Goal: Obtain resource: Download file/media

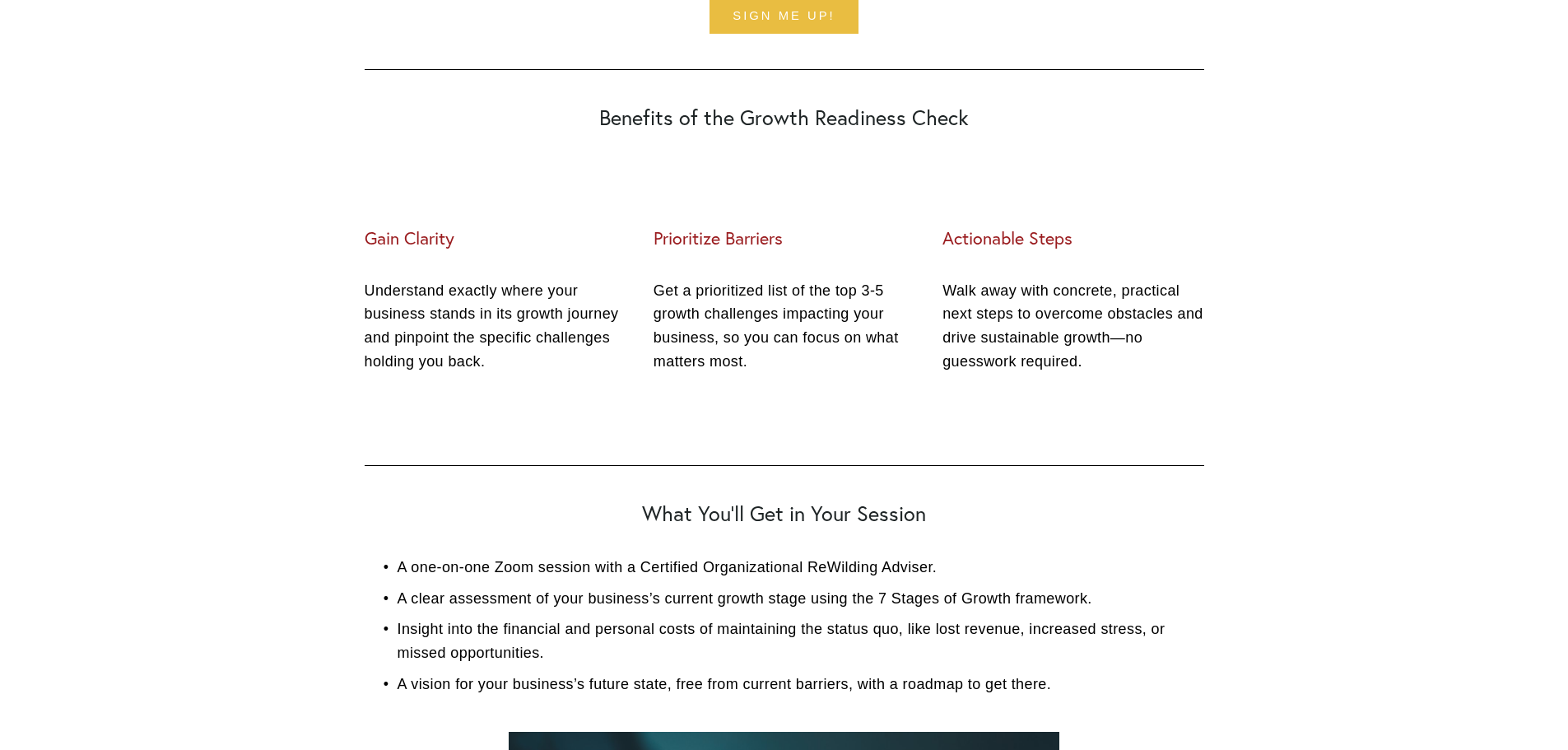
scroll to position [329, 0]
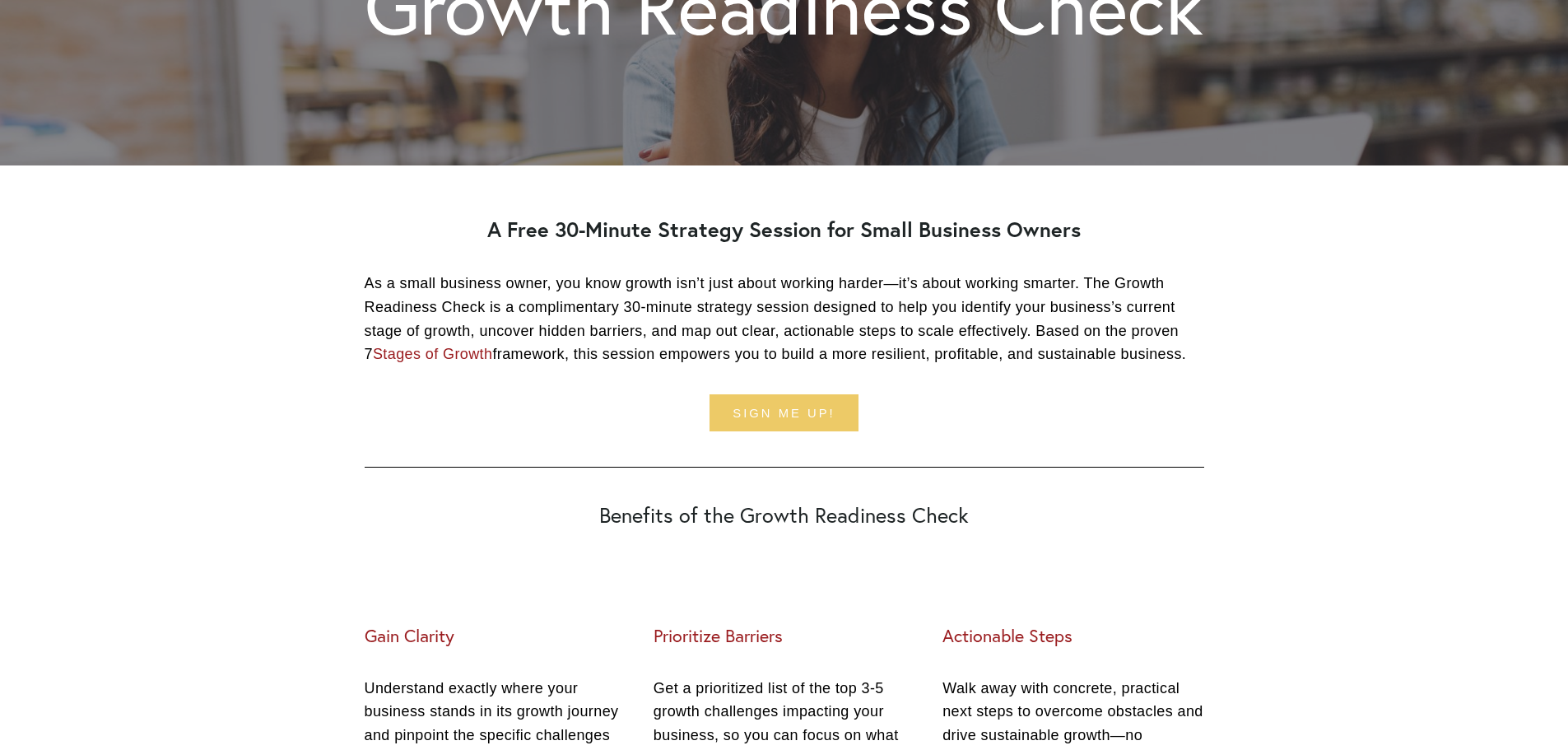
click at [817, 417] on link "Sign me up!" at bounding box center [784, 413] width 150 height 37
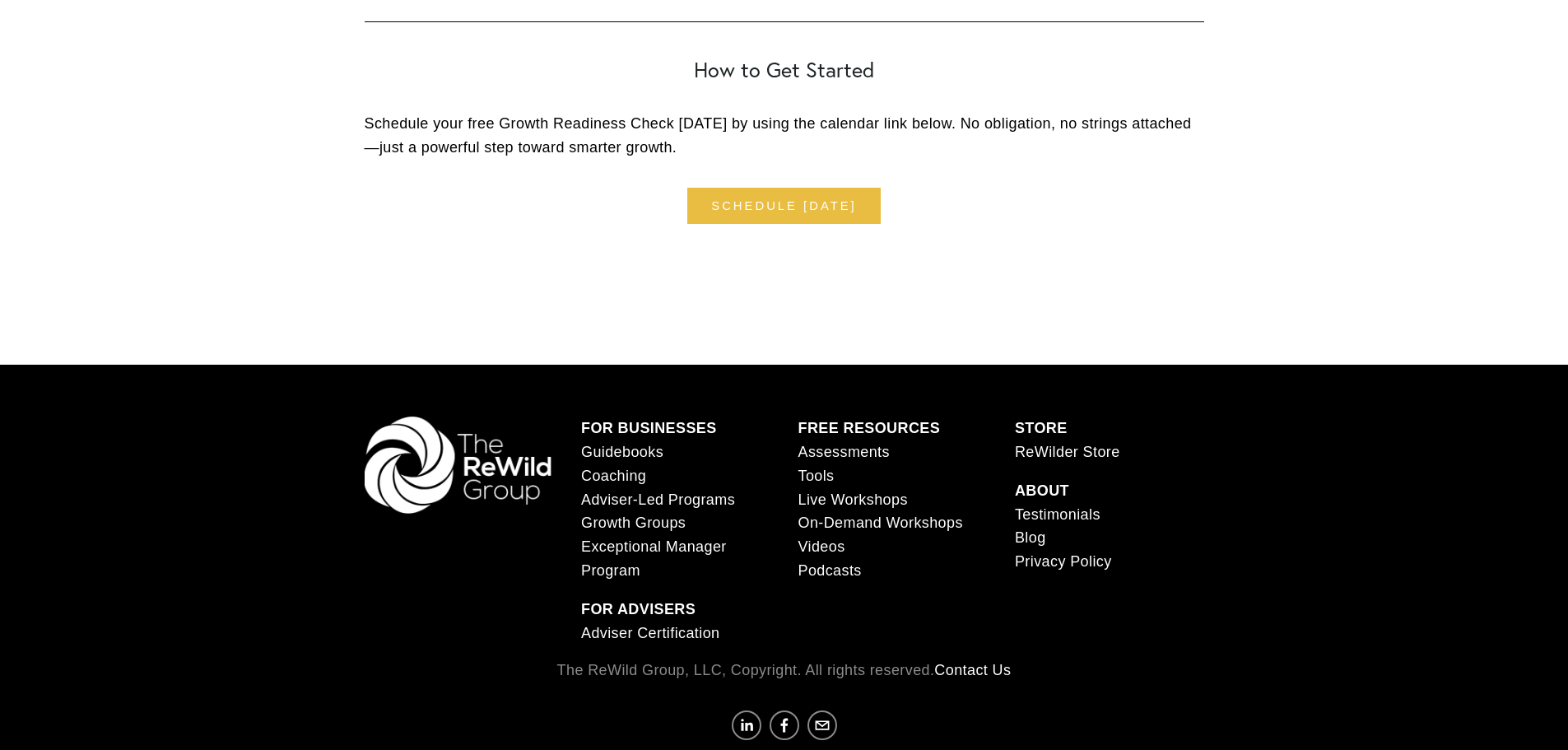
scroll to position [1975, 0]
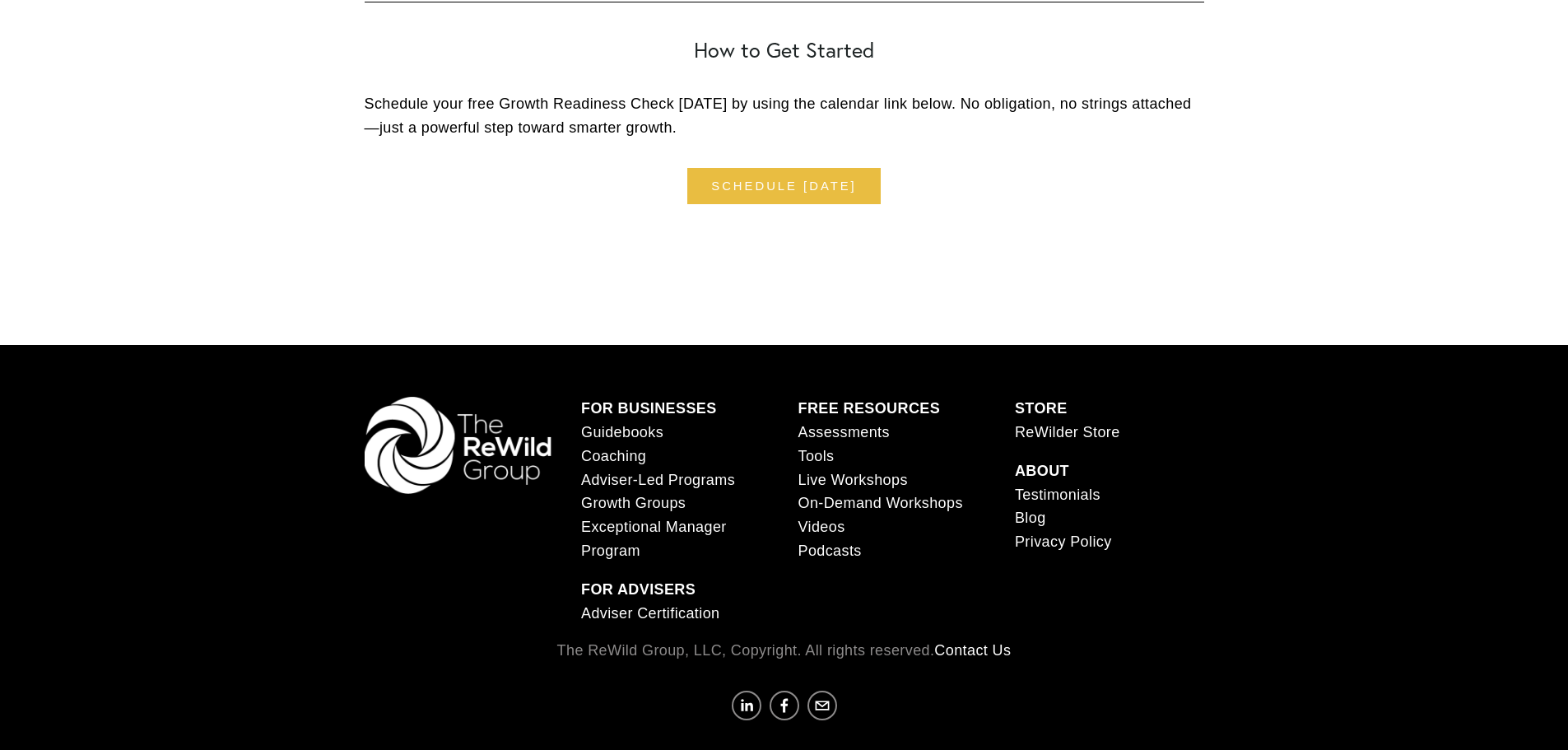
click at [1073, 496] on link "Testimonials" at bounding box center [1057, 495] width 85 height 24
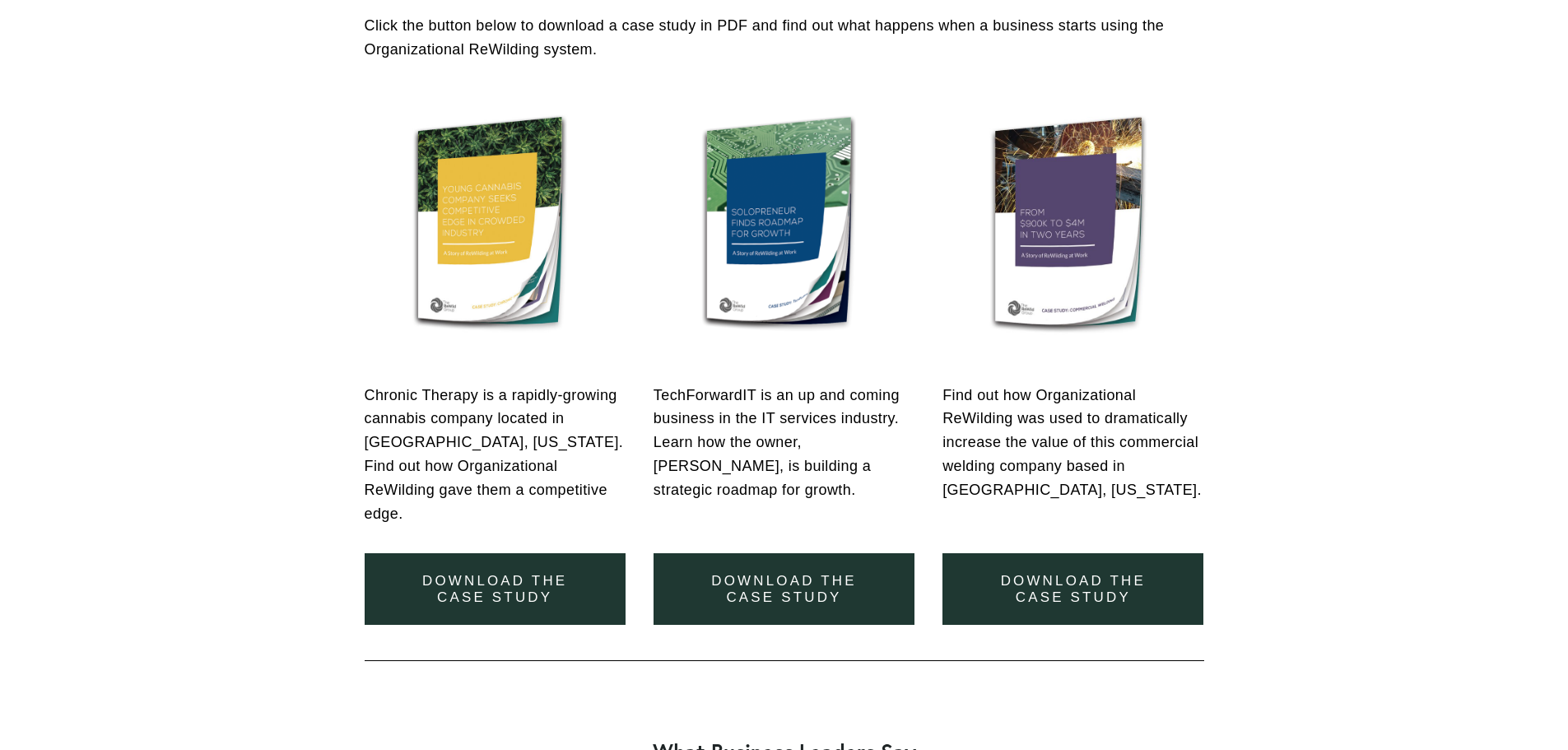
scroll to position [1317, 0]
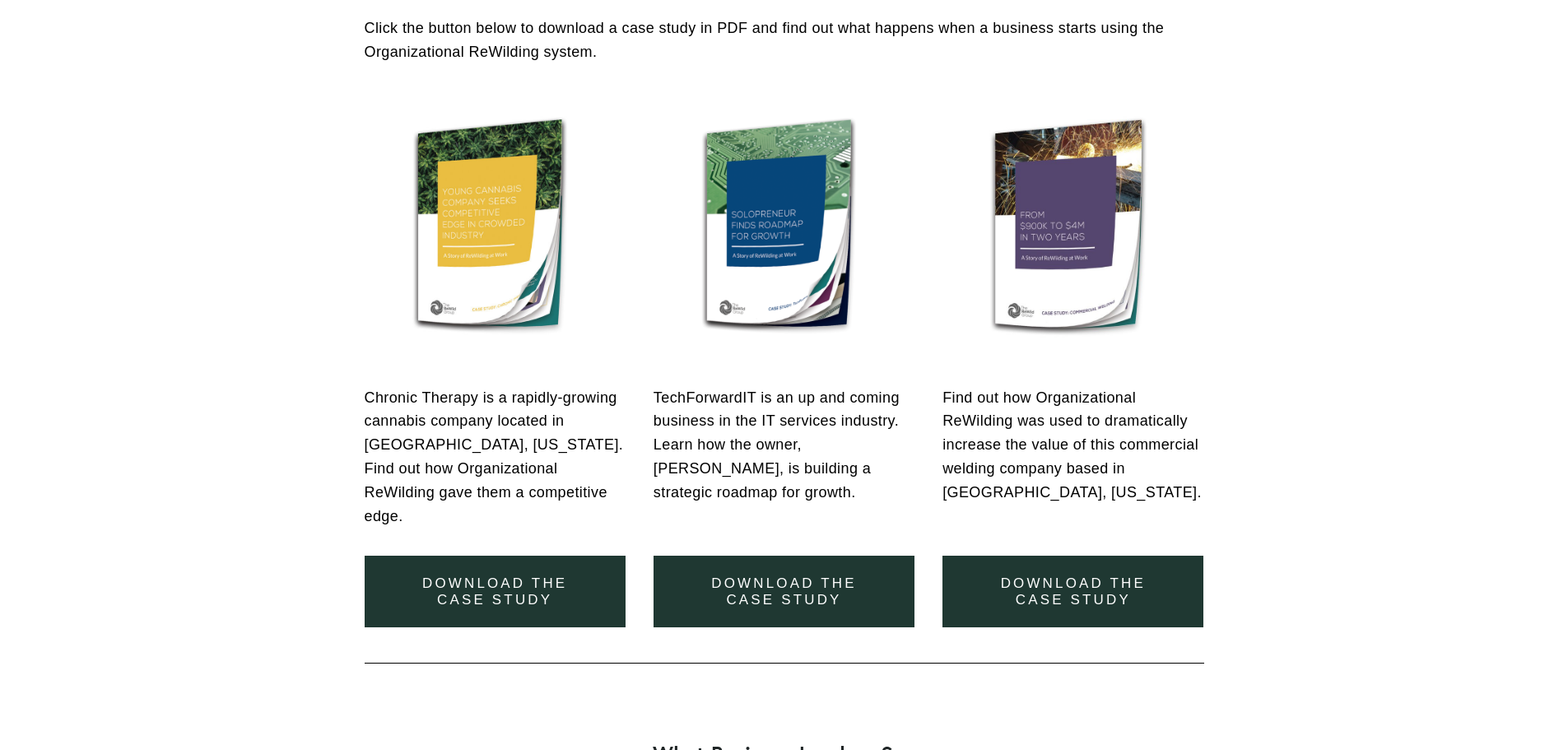
click at [505, 412] on p "Chronic Therapy is a rapidly-growing cannabis company located in [GEOGRAPHIC_DA…" at bounding box center [495, 457] width 261 height 143
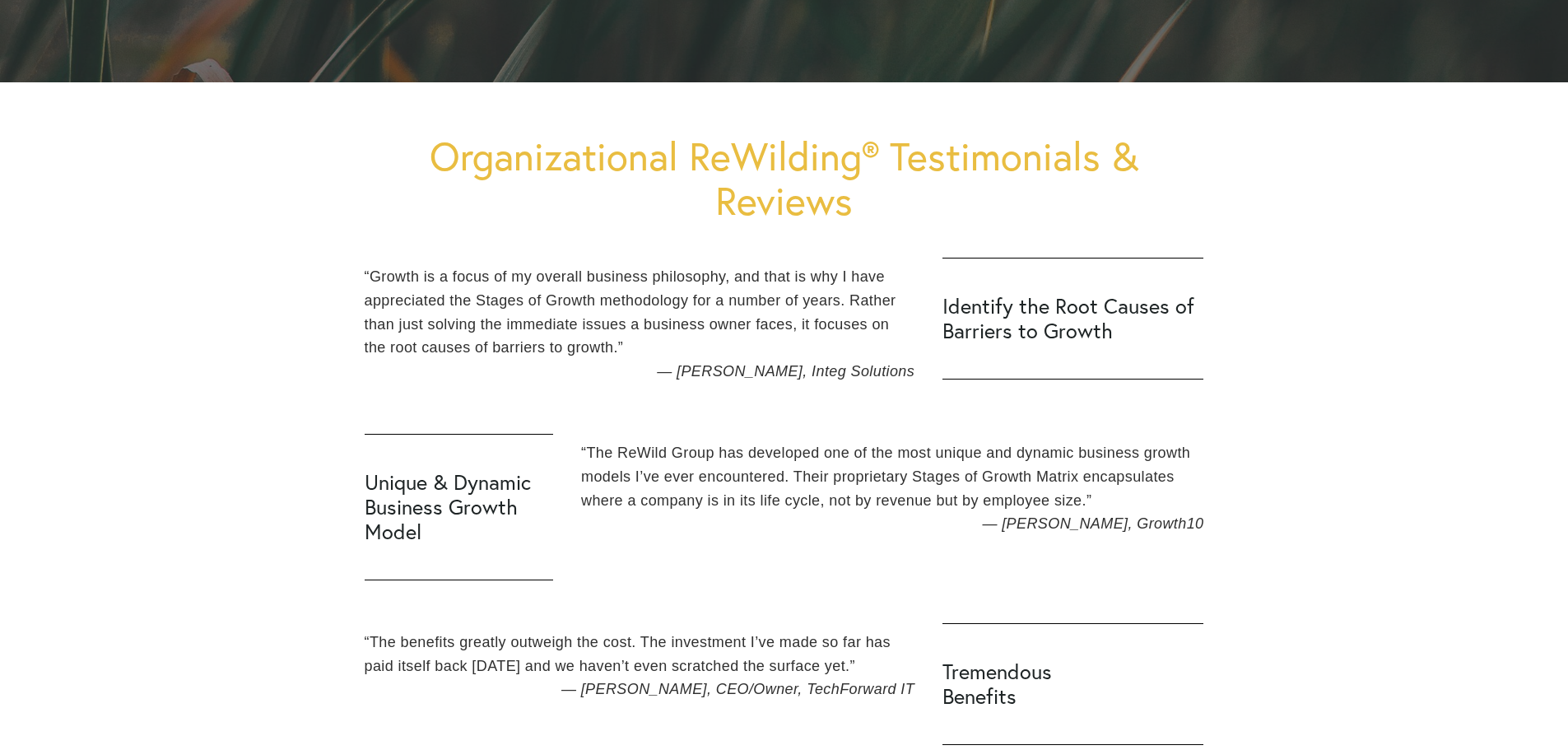
scroll to position [411, 0]
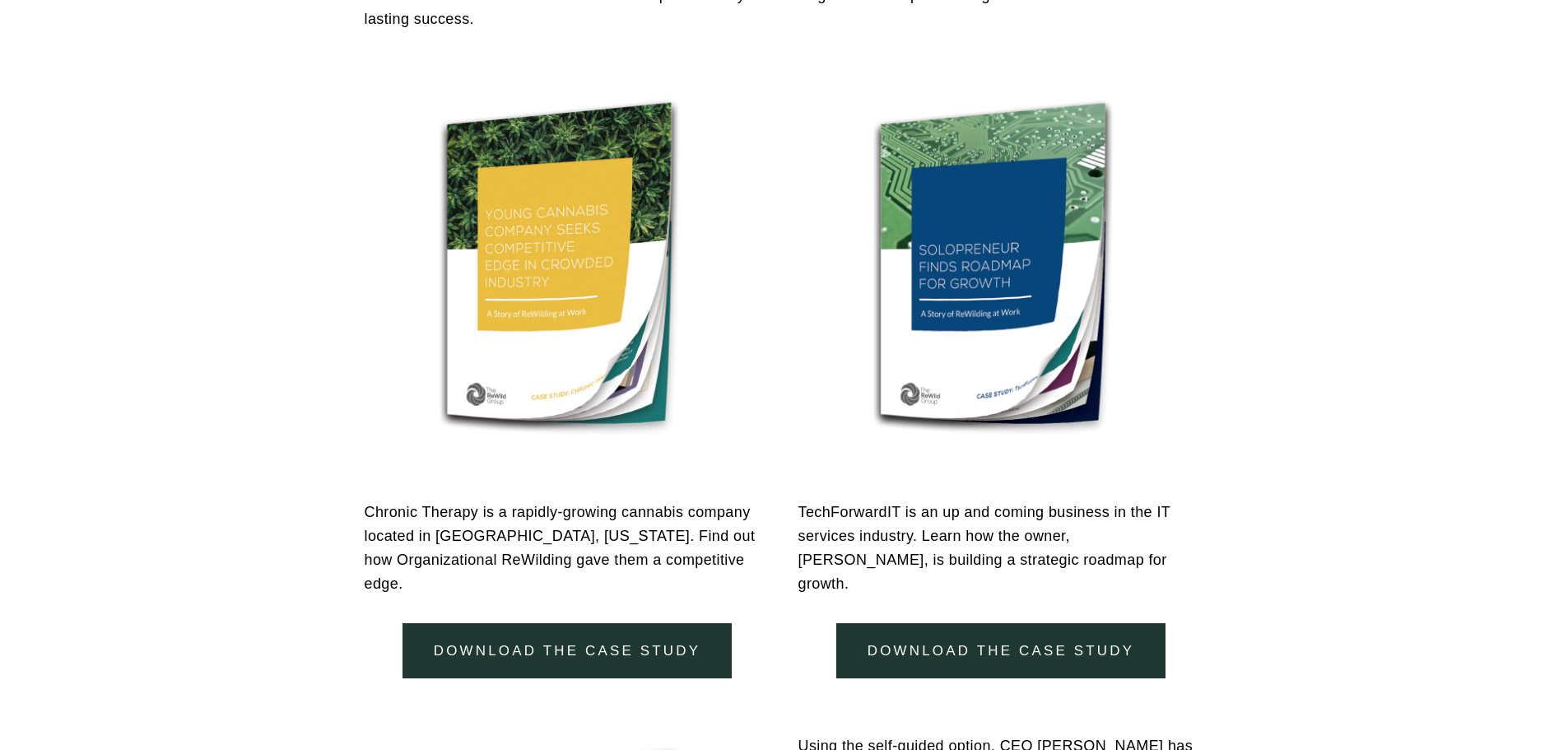
scroll to position [1399, 0]
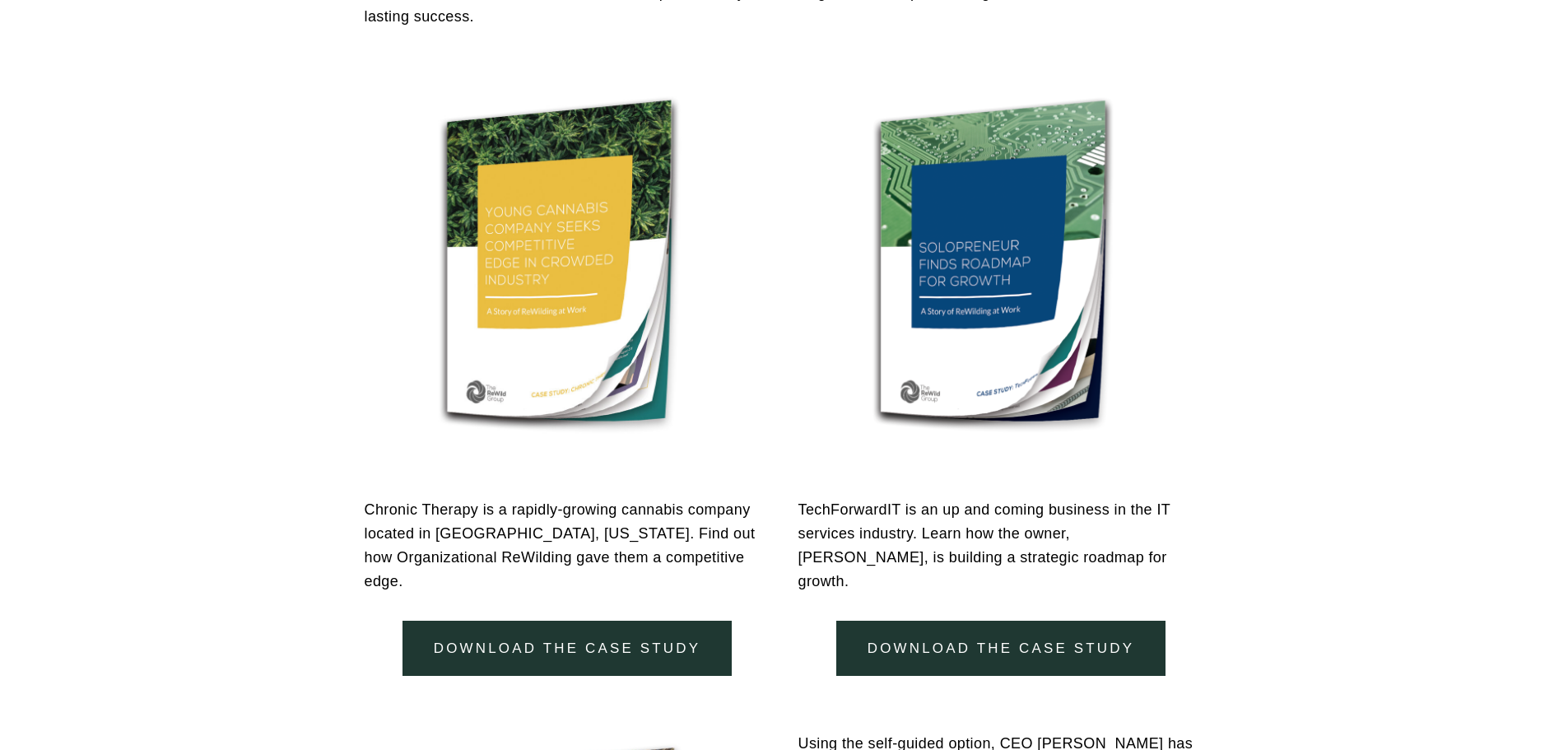
click at [541, 629] on link "download the case study" at bounding box center [567, 648] width 329 height 55
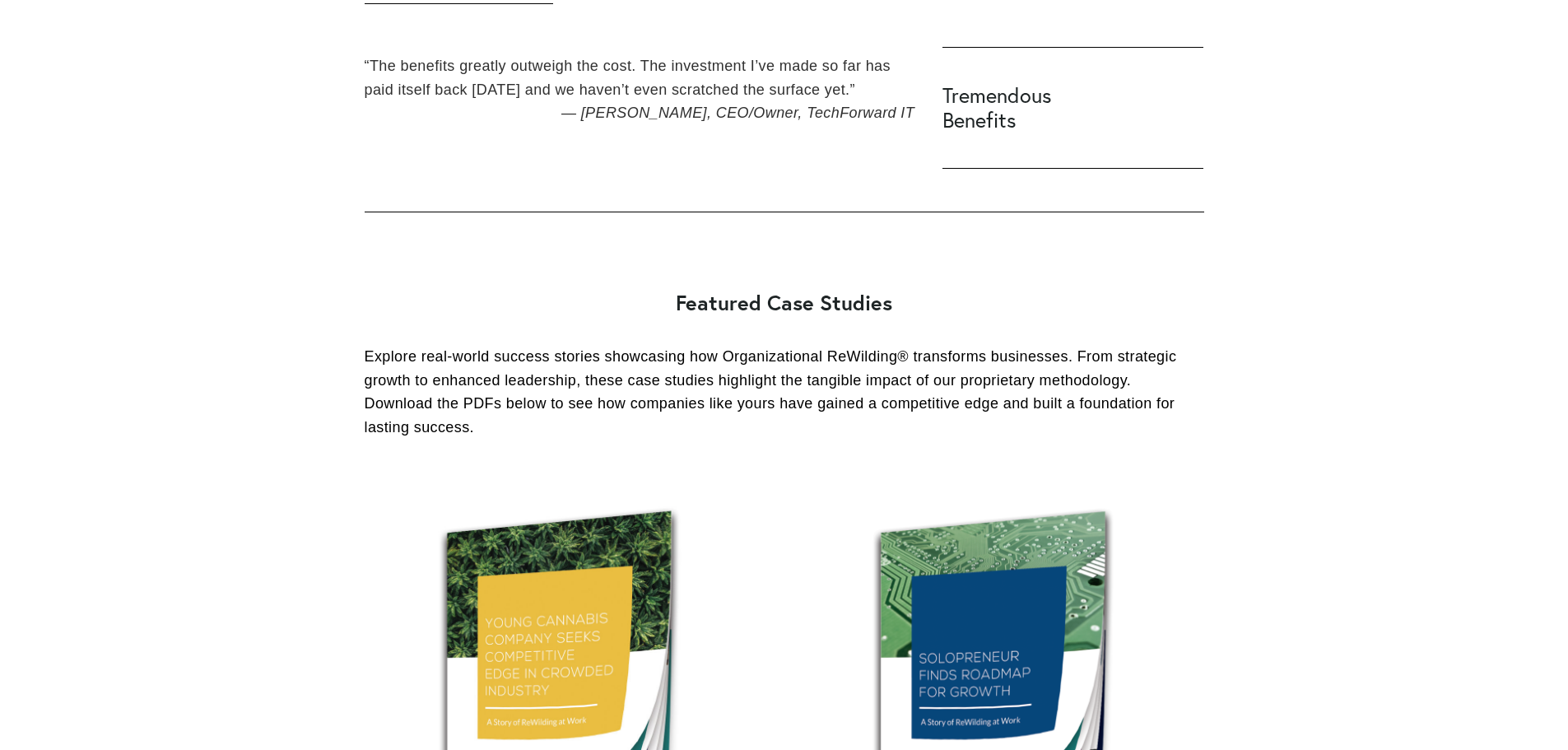
scroll to position [988, 0]
